Goal: Navigation & Orientation: Find specific page/section

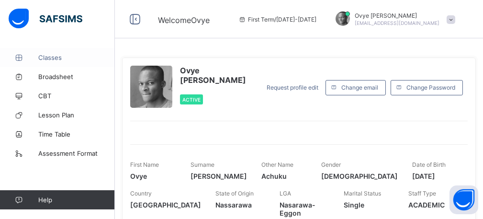
click at [42, 55] on span "Classes" at bounding box center [76, 58] width 77 height 8
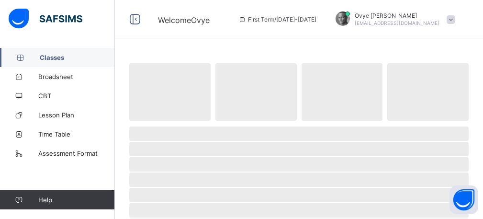
click at [42, 55] on span "Classes" at bounding box center [77, 58] width 75 height 8
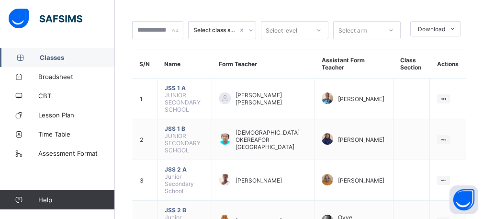
scroll to position [67, 0]
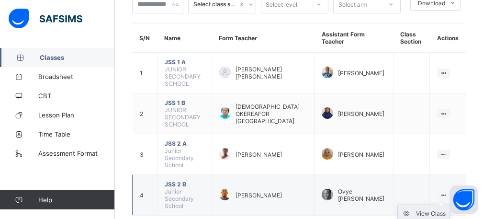
click at [427, 209] on div "View Class" at bounding box center [431, 214] width 30 height 10
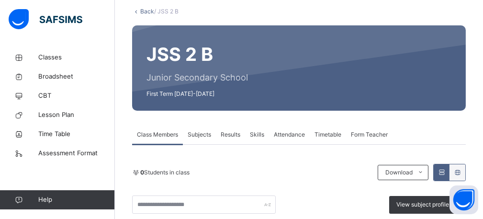
scroll to position [77, 0]
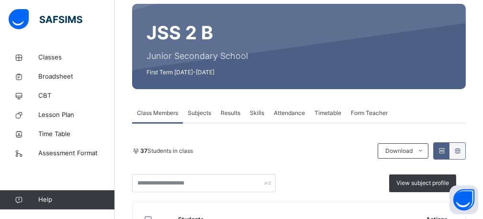
click at [289, 113] on span "Attendance" at bounding box center [289, 113] width 31 height 9
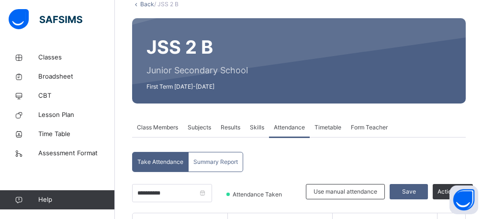
scroll to position [38, 0]
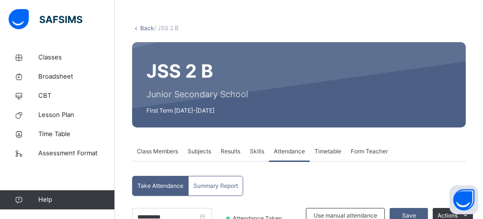
click at [198, 148] on span "Subjects" at bounding box center [199, 151] width 23 height 9
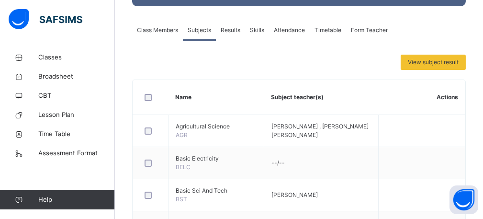
scroll to position [140, 0]
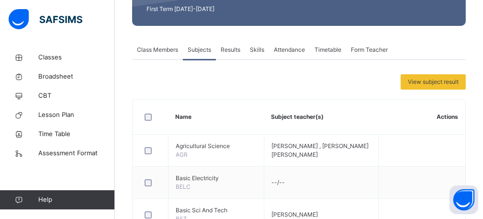
scroll to position [58, 0]
